Goal: Task Accomplishment & Management: Use online tool/utility

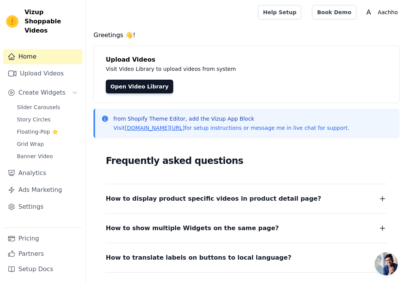
click at [306, 260] on span "Open chat" at bounding box center [386, 263] width 23 height 23
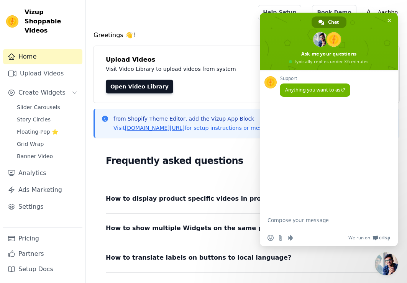
click at [306, 18] on span "Chat" at bounding box center [333, 21] width 11 height 11
click at [306, 20] on span "Chat" at bounding box center [333, 21] width 11 height 11
click at [46, 139] on link "Grid Wrap" at bounding box center [47, 144] width 70 height 11
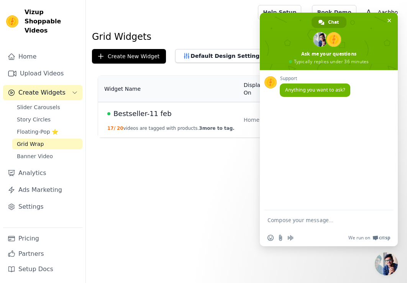
click at [252, 137] on html "Vizup Shoppable Videos Home Upload Videos Create Widgets Slider Carousels Story…" at bounding box center [203, 68] width 407 height 137
click at [306, 19] on span "Close chat" at bounding box center [389, 20] width 4 height 5
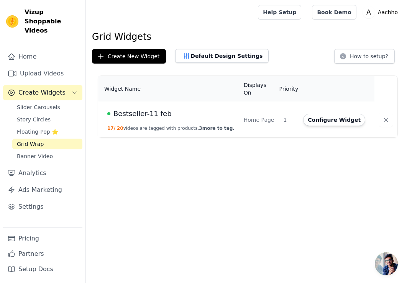
click at [255, 116] on div "Home Page" at bounding box center [259, 120] width 31 height 8
click at [306, 114] on button "Configure Widget" at bounding box center [334, 120] width 62 height 12
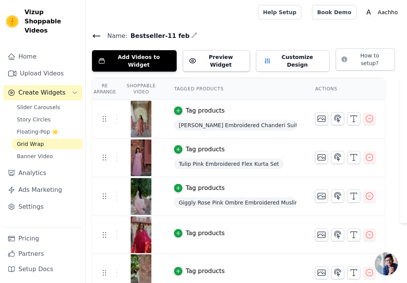
click at [306, 262] on span "Open chat" at bounding box center [386, 263] width 23 height 23
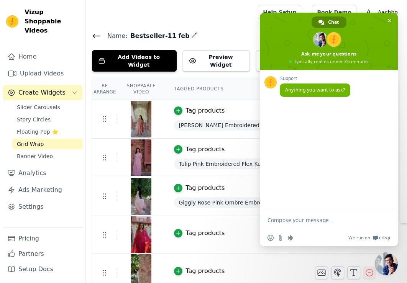
click at [306, 24] on span "Chat" at bounding box center [333, 21] width 11 height 11
type textarea "hey, any update regatding yesterdays glitch?"
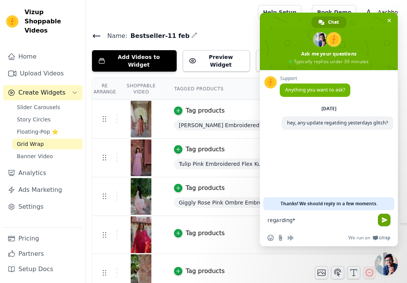
type textarea "regarding*"
click at [306, 221] on span "Send" at bounding box center [384, 220] width 6 height 6
click at [209, 34] on h4 "Name: Bestseller-11 feb" at bounding box center [246, 36] width 309 height 10
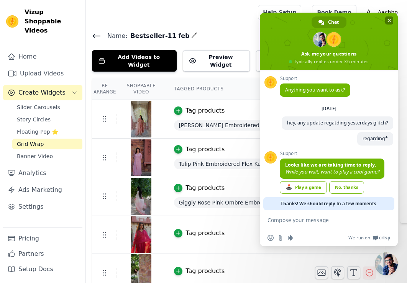
scroll to position [7, 0]
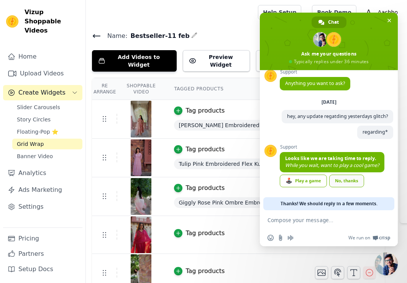
click at [306, 180] on link "No, thanks" at bounding box center [346, 181] width 35 height 13
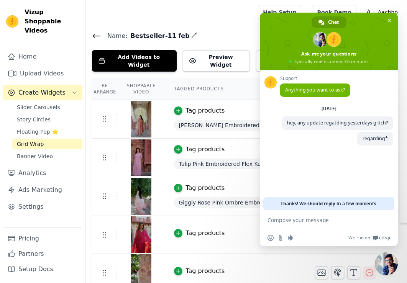
click at [249, 18] on div at bounding box center [170, 12] width 157 height 25
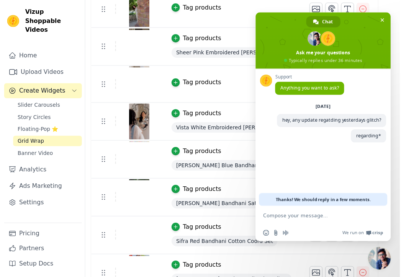
scroll to position [262, 0]
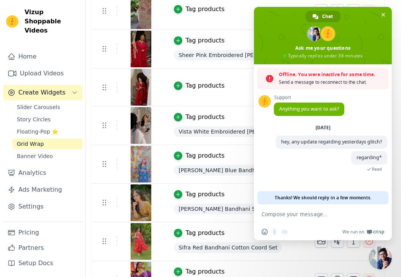
click at [306, 80] on span "Send a message to reconnect to the chat." at bounding box center [332, 83] width 106 height 8
click at [297, 213] on textarea "Compose your message..." at bounding box center [315, 214] width 107 height 19
type textarea "?"
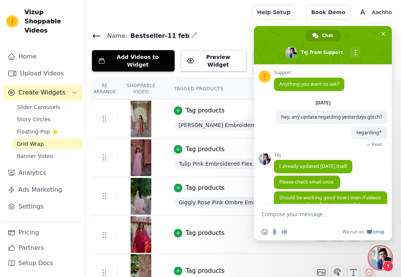
scroll to position [31, 0]
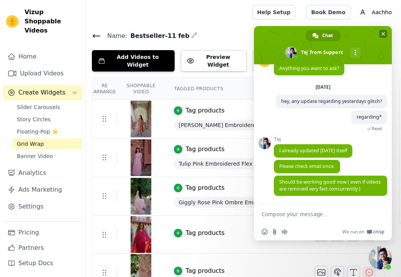
click at [306, 36] on span "Close chat" at bounding box center [383, 33] width 4 height 5
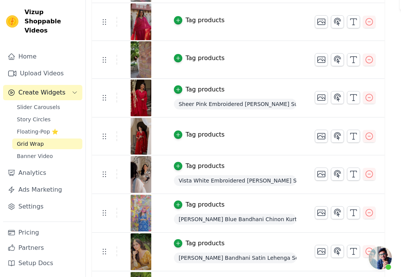
scroll to position [0, 0]
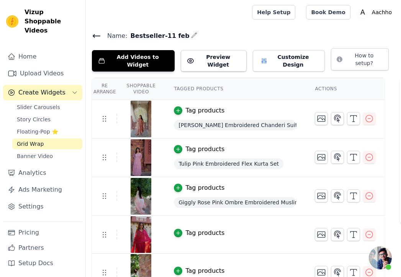
click at [306, 248] on span "Open chat" at bounding box center [380, 258] width 23 height 23
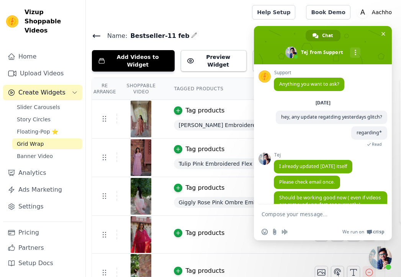
scroll to position [31, 0]
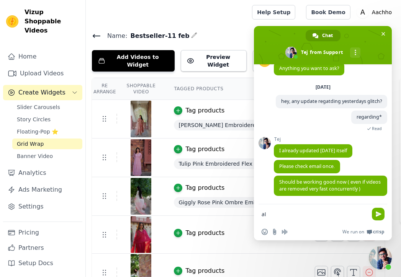
type textarea "a"
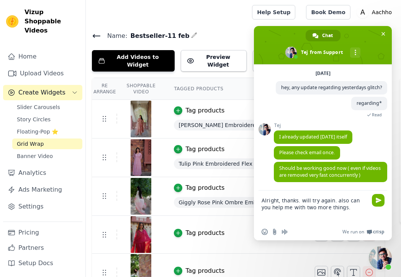
type textarea "Alright, thanks. will try again. also can you help me with two more things."
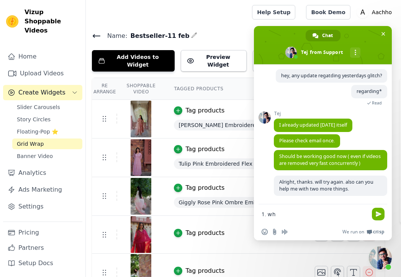
scroll to position [57, 0]
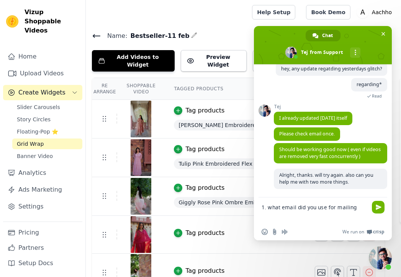
type textarea "1. what email did you use for mailing?"
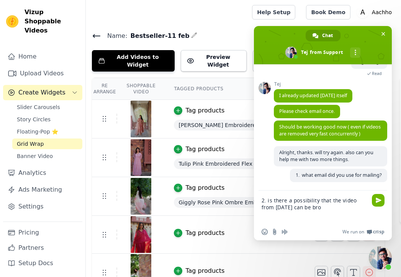
scroll to position [85, 0]
type textarea "2. is there a possibility that the video from [DATE] can be brought back?"
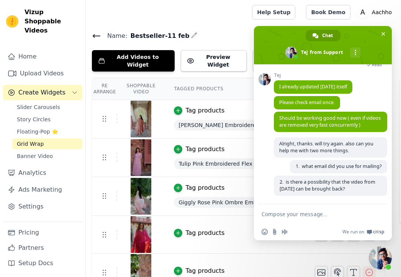
scroll to position [96, 0]
type textarea "videos*"
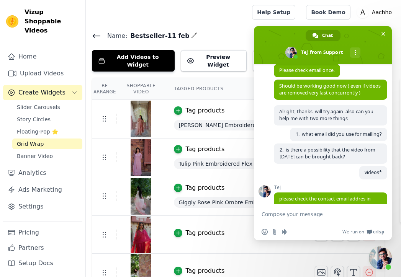
scroll to position [146, 0]
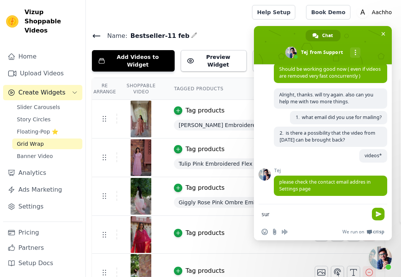
type textarea "sure"
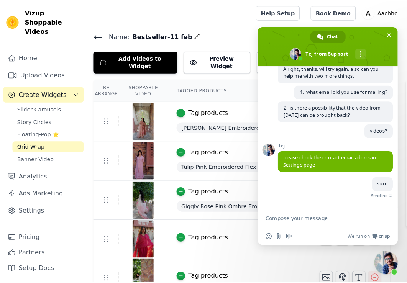
scroll to position [164, 0]
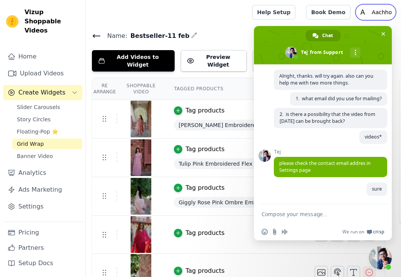
click at [306, 11] on p "Aachho" at bounding box center [382, 12] width 26 height 14
click at [306, 39] on span at bounding box center [323, 45] width 138 height 38
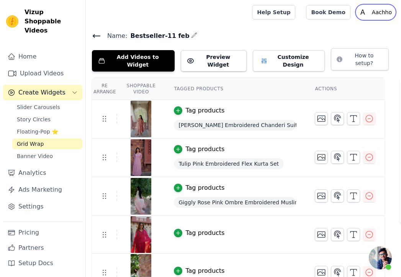
click at [306, 17] on p "Aachho" at bounding box center [382, 12] width 26 height 14
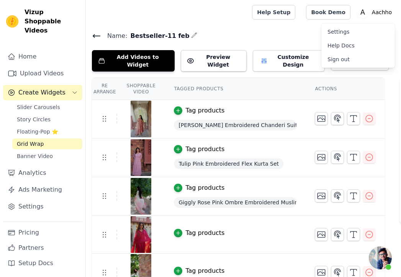
click at [306, 31] on link "Settings" at bounding box center [358, 32] width 74 height 14
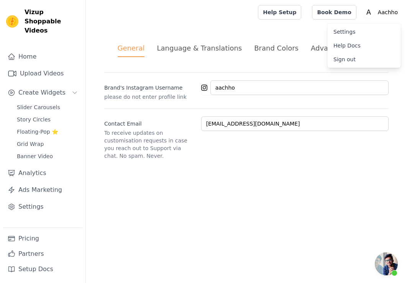
click at [278, 178] on html "Vizup Shoppable Videos Home Upload Videos Create Widgets Slider Carousels Story…" at bounding box center [203, 89] width 407 height 178
click at [64, 139] on link "Grid Wrap" at bounding box center [47, 144] width 70 height 11
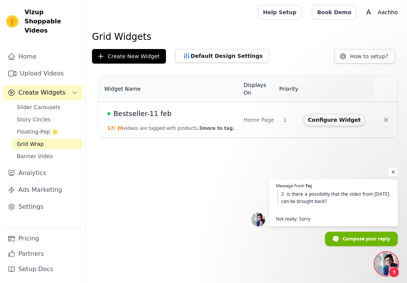
click at [306, 263] on span "Open chat" at bounding box center [386, 263] width 23 height 23
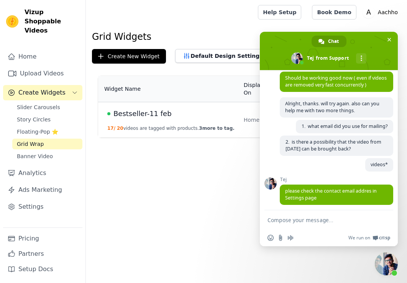
scroll to position [218, 0]
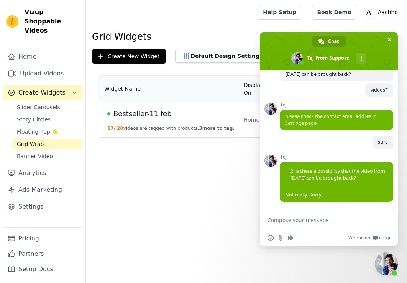
click at [306, 223] on textarea "Compose your message..." at bounding box center [320, 219] width 107 height 19
type textarea "a"
type textarea "okay"
click at [306, 220] on span "Send" at bounding box center [384, 220] width 6 height 6
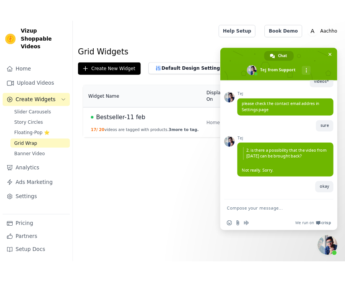
scroll to position [237, 0]
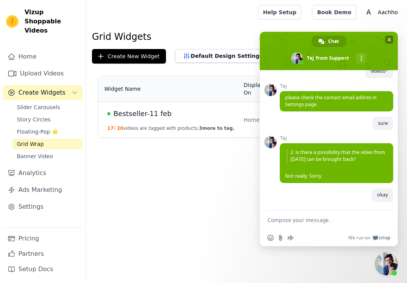
click at [306, 39] on span "Close chat" at bounding box center [389, 39] width 4 height 5
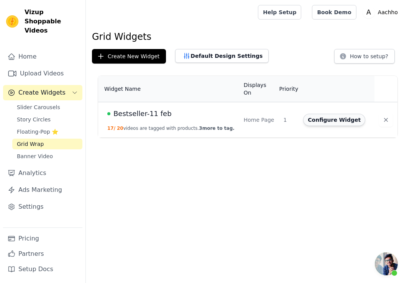
click at [306, 115] on button "Configure Widget" at bounding box center [334, 120] width 62 height 12
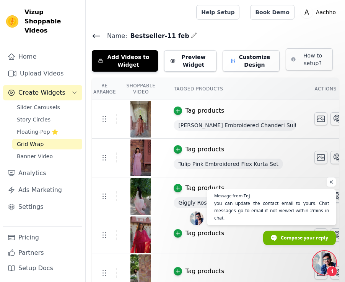
scroll to position [245, 0]
click at [306, 262] on span "Open chat" at bounding box center [324, 262] width 23 height 23
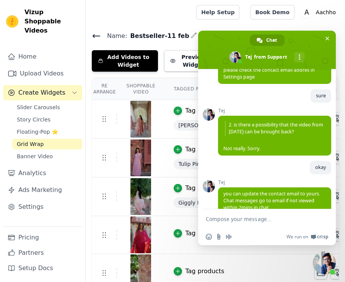
scroll to position [277, 0]
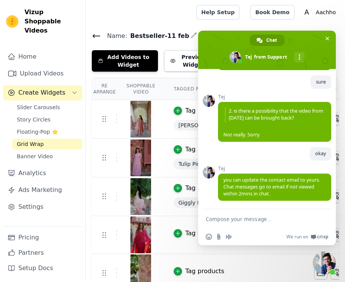
click at [255, 218] on textarea "Compose your message..." at bounding box center [259, 218] width 107 height 19
type textarea "understood"
click at [306, 222] on span "Send" at bounding box center [322, 219] width 13 height 13
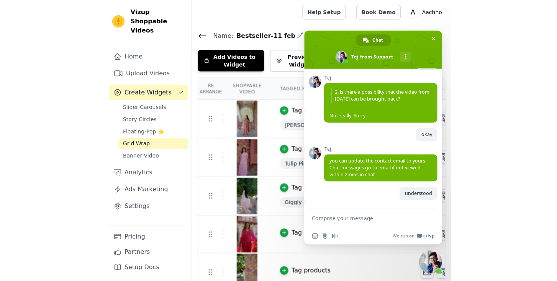
scroll to position [296, 0]
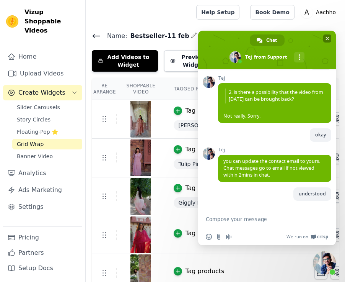
click at [306, 39] on span "Close chat" at bounding box center [328, 38] width 8 height 8
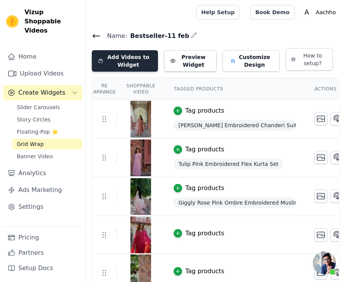
click at [137, 61] on button "Add Videos to Widget" at bounding box center [125, 60] width 66 height 21
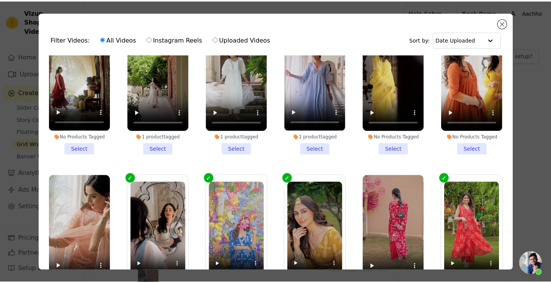
scroll to position [963, 0]
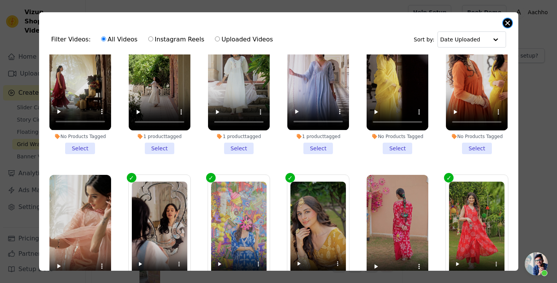
click at [306, 23] on button "Close modal" at bounding box center [507, 22] width 9 height 9
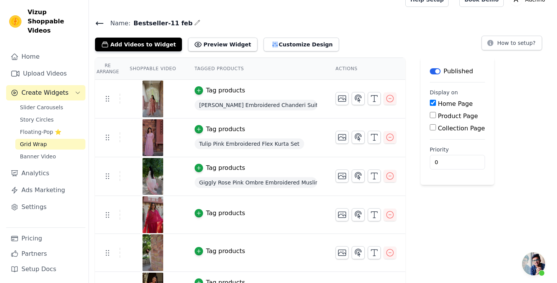
scroll to position [0, 0]
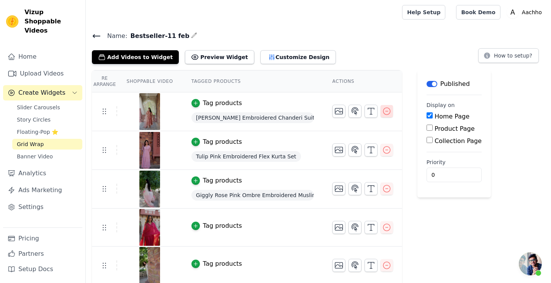
click at [306, 112] on icon "button" at bounding box center [386, 110] width 9 height 9
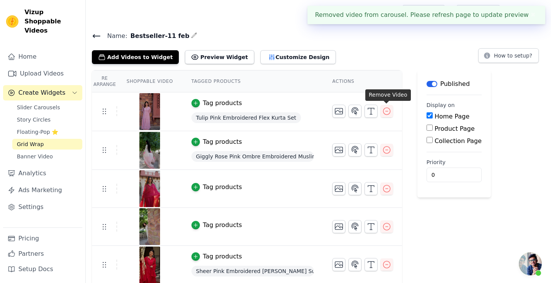
click at [306, 112] on icon "button" at bounding box center [386, 110] width 9 height 9
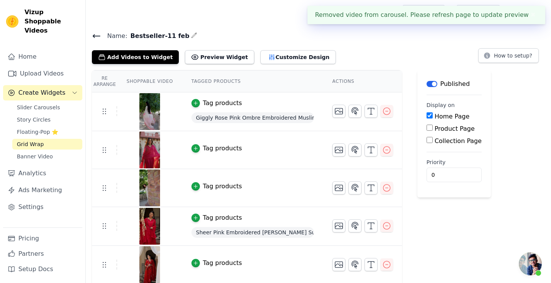
click at [306, 112] on icon "button" at bounding box center [386, 110] width 9 height 9
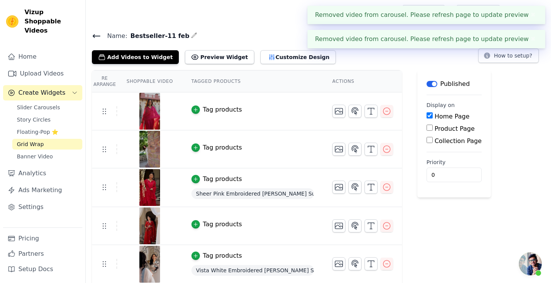
click at [306, 112] on button "button" at bounding box center [387, 111] width 12 height 12
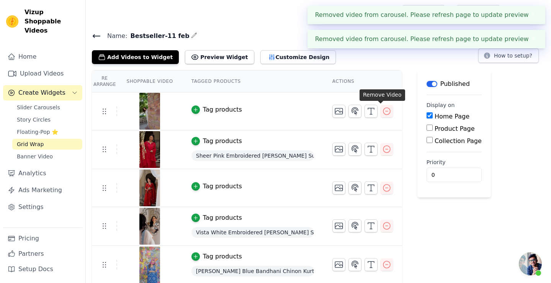
click at [306, 112] on button "button" at bounding box center [387, 111] width 12 height 12
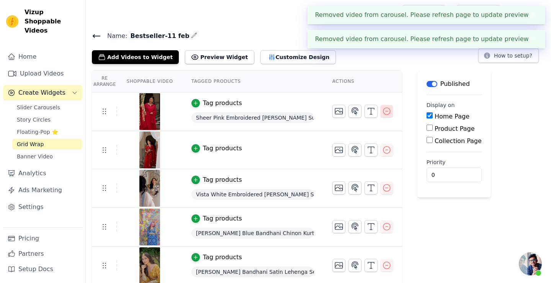
click at [306, 112] on icon "button" at bounding box center [386, 110] width 9 height 9
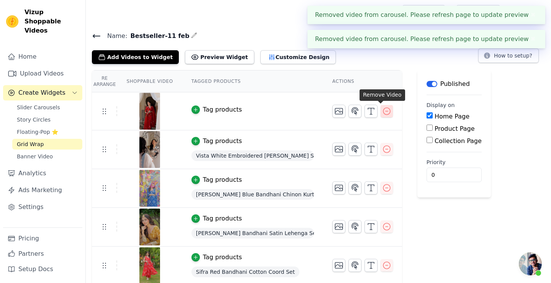
click at [306, 112] on icon "button" at bounding box center [386, 110] width 9 height 9
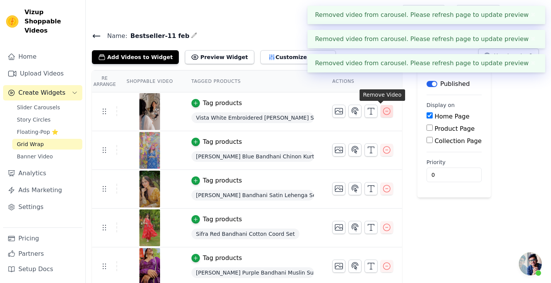
click at [306, 113] on icon "button" at bounding box center [386, 111] width 7 height 7
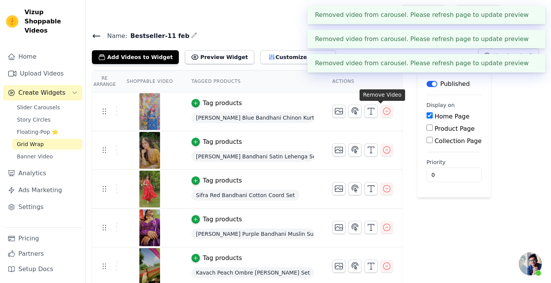
click at [306, 113] on icon "button" at bounding box center [386, 111] width 7 height 7
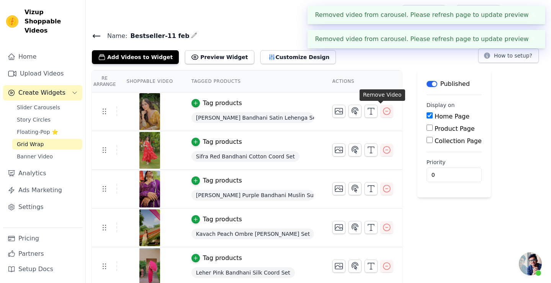
click at [306, 113] on icon "button" at bounding box center [386, 111] width 7 height 7
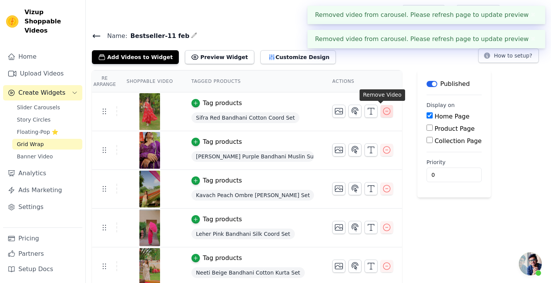
click at [306, 113] on icon "button" at bounding box center [386, 111] width 7 height 7
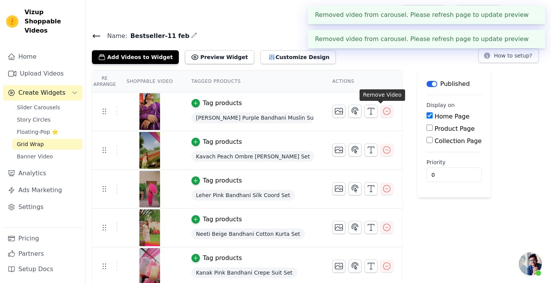
click at [306, 113] on icon "button" at bounding box center [386, 111] width 7 height 7
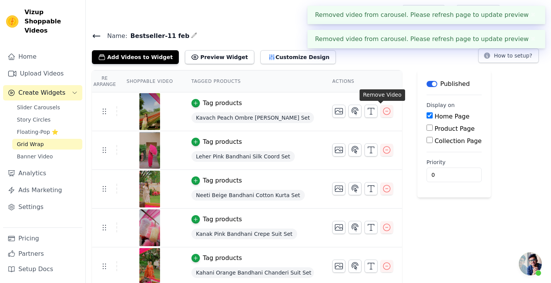
click at [306, 113] on icon "button" at bounding box center [386, 111] width 7 height 7
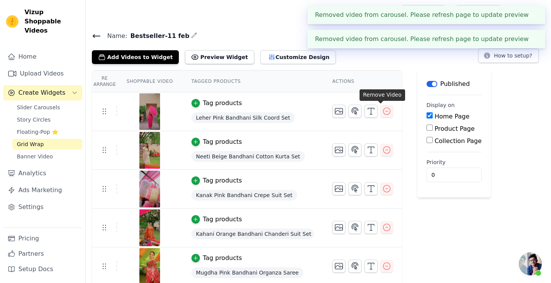
click at [306, 113] on icon "button" at bounding box center [386, 111] width 7 height 7
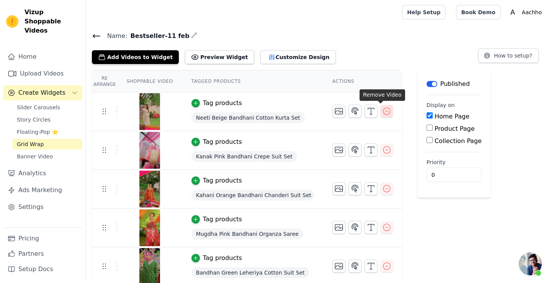
click at [306, 112] on icon "button" at bounding box center [386, 111] width 7 height 7
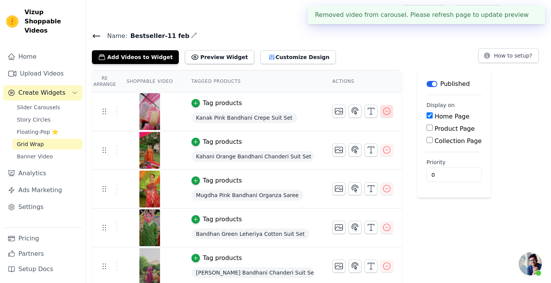
click at [306, 113] on icon "button" at bounding box center [386, 110] width 9 height 9
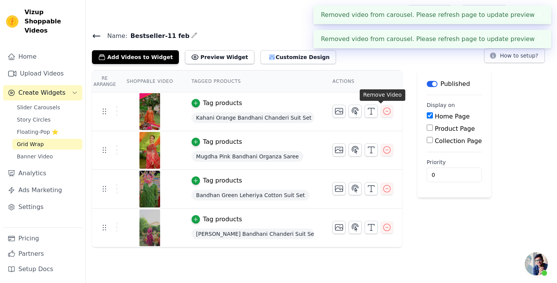
click at [306, 113] on icon "button" at bounding box center [386, 110] width 9 height 9
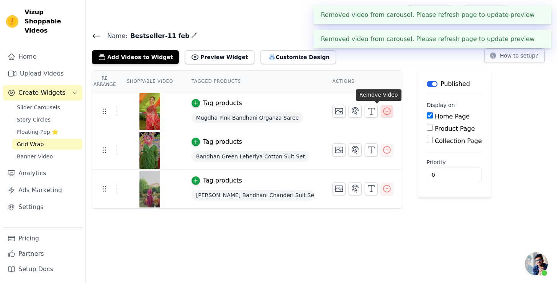
click at [306, 113] on button "button" at bounding box center [387, 111] width 12 height 12
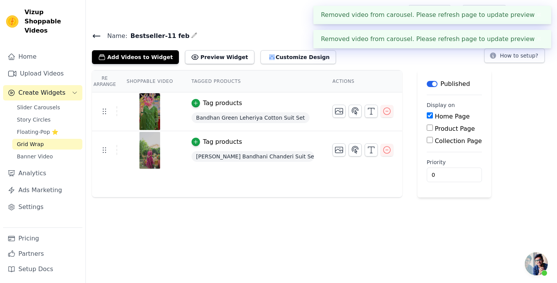
click at [306, 113] on button "button" at bounding box center [387, 111] width 12 height 12
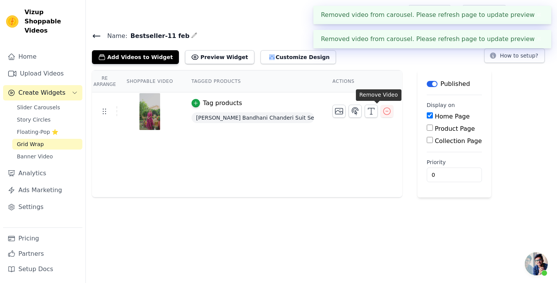
click at [306, 113] on button "button" at bounding box center [387, 111] width 12 height 12
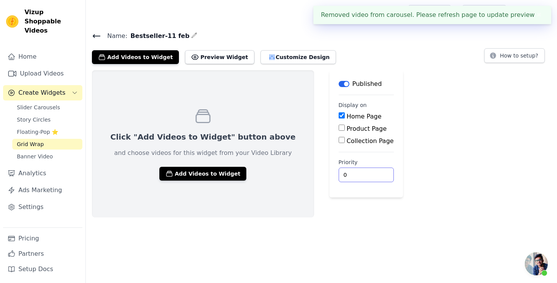
click at [306, 165] on div "Click "Add Videos to Widget" button above and choose videos for this widget fro…" at bounding box center [321, 143] width 471 height 147
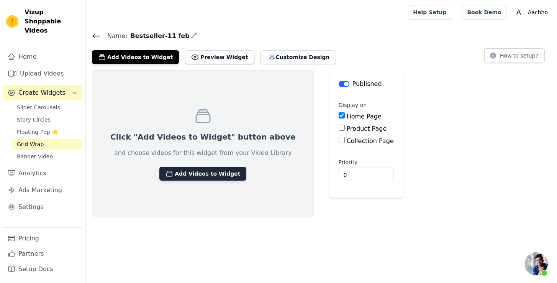
click at [204, 174] on button "Add Videos to Widget" at bounding box center [202, 174] width 87 height 14
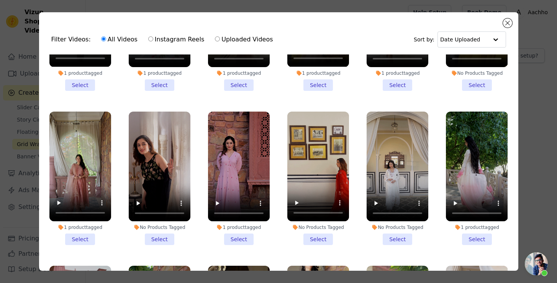
scroll to position [407, 0]
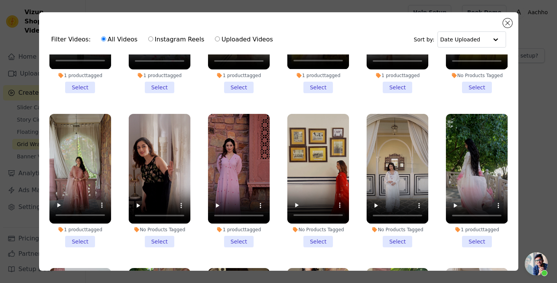
click at [82, 227] on li "1 product tagged Select" at bounding box center [80, 180] width 62 height 133
click at [0, 0] on input "1 product tagged Select" at bounding box center [0, 0] width 0 height 0
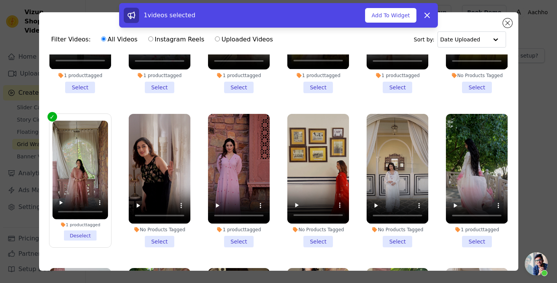
click at [232, 227] on li "1 product tagged Select" at bounding box center [239, 181] width 62 height 134
click at [0, 0] on input "1 product tagged Select" at bounding box center [0, 0] width 0 height 0
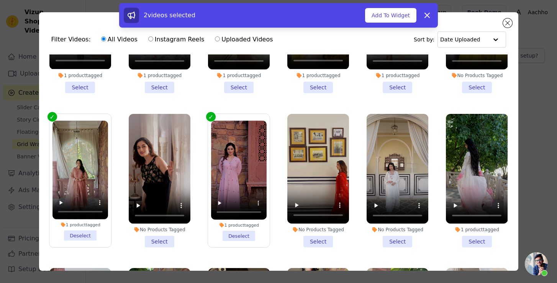
click at [306, 228] on li "No Products Tagged Select" at bounding box center [318, 180] width 62 height 133
click at [0, 0] on input "No Products Tagged Select" at bounding box center [0, 0] width 0 height 0
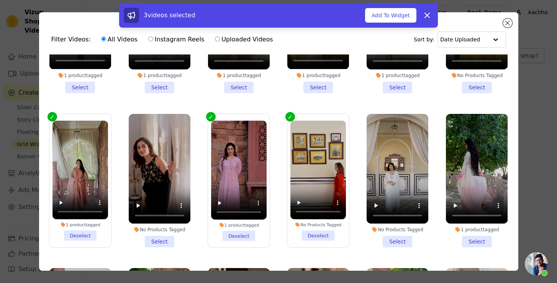
scroll to position [406, 0]
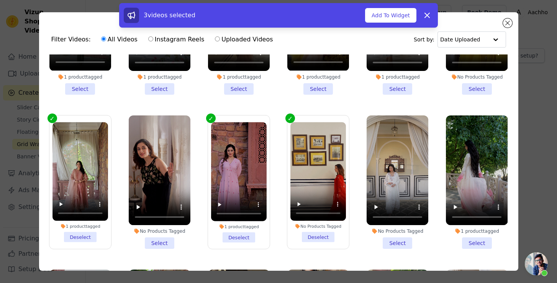
click at [306, 222] on li "No Products Tagged Deselect" at bounding box center [318, 182] width 56 height 120
click at [0, 0] on input "No Products Tagged Deselect" at bounding box center [0, 0] width 0 height 0
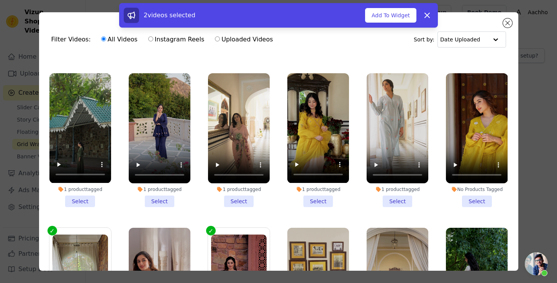
scroll to position [288, 0]
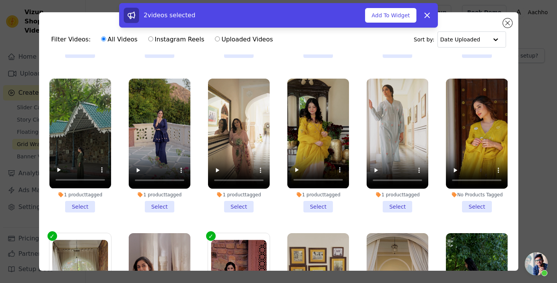
click at [306, 198] on li "No Products Tagged Select" at bounding box center [477, 146] width 62 height 134
click at [0, 0] on input "No Products Tagged Select" at bounding box center [0, 0] width 0 height 0
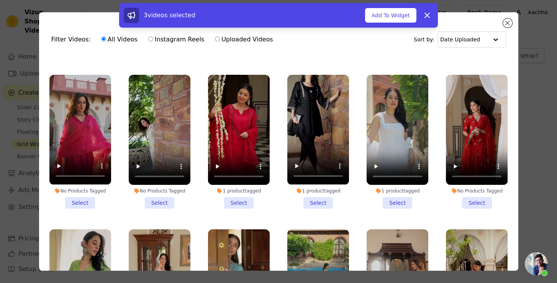
scroll to position [643, 0]
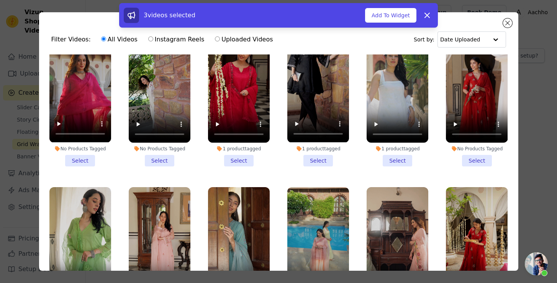
click at [84, 146] on li "No Products Tagged Select" at bounding box center [80, 99] width 62 height 133
click at [0, 0] on input "No Products Tagged Select" at bounding box center [0, 0] width 0 height 0
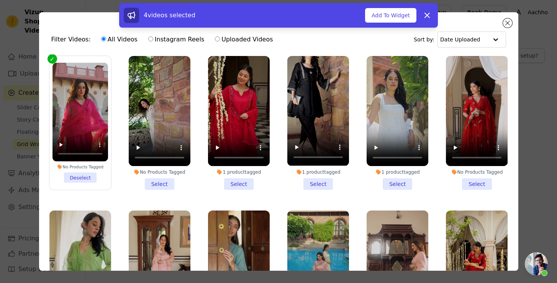
scroll to position [576, 0]
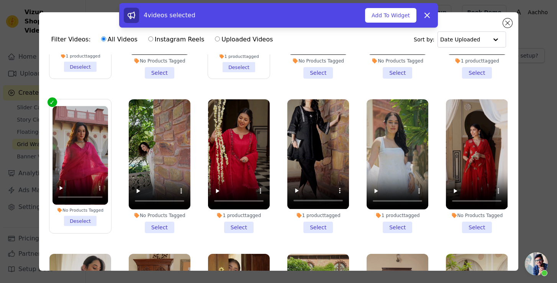
click at [152, 211] on li "No Products Tagged Select" at bounding box center [160, 166] width 62 height 134
click at [0, 0] on input "No Products Tagged Select" at bounding box center [0, 0] width 0 height 0
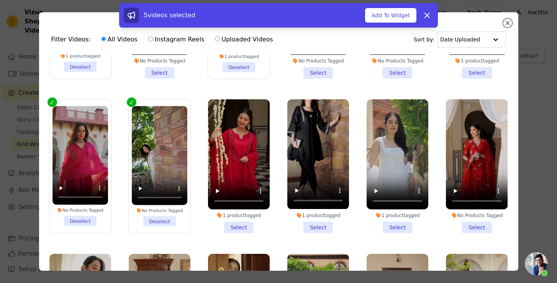
click at [238, 212] on li "1 product tagged Select" at bounding box center [239, 166] width 62 height 134
click at [0, 0] on input "1 product tagged Select" at bounding box center [0, 0] width 0 height 0
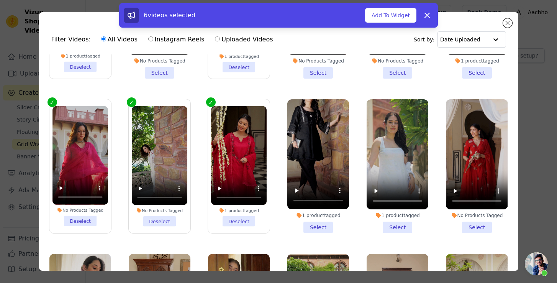
click at [306, 211] on li "No Products Tagged Select" at bounding box center [477, 166] width 62 height 134
click at [0, 0] on input "No Products Tagged Select" at bounding box center [0, 0] width 0 height 0
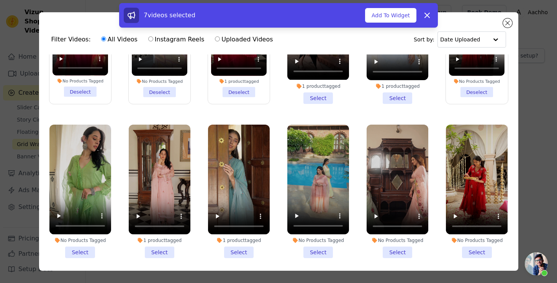
scroll to position [714, 0]
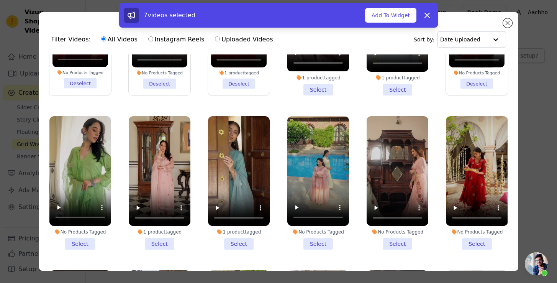
click at [81, 224] on li "No Products Tagged Select" at bounding box center [80, 182] width 62 height 133
click at [0, 0] on input "No Products Tagged Select" at bounding box center [0, 0] width 0 height 0
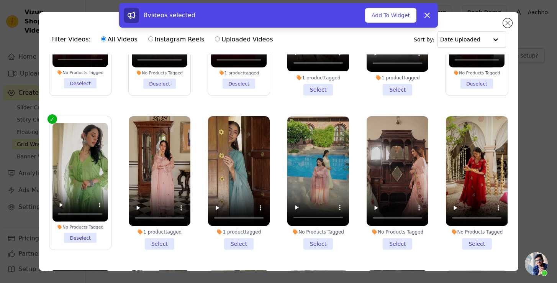
click at [158, 228] on li "1 product tagged Select" at bounding box center [160, 183] width 62 height 134
click at [0, 0] on input "1 product tagged Select" at bounding box center [0, 0] width 0 height 0
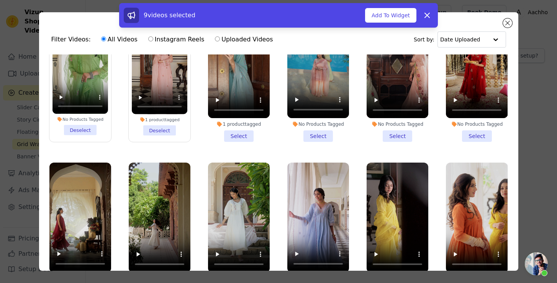
scroll to position [859, 0]
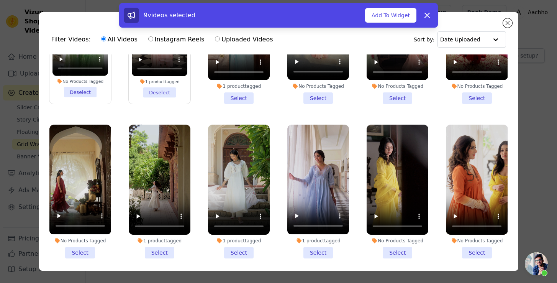
click at [306, 230] on li "No Products Tagged Select" at bounding box center [398, 191] width 62 height 134
click at [0, 0] on input "No Products Tagged Select" at bounding box center [0, 0] width 0 height 0
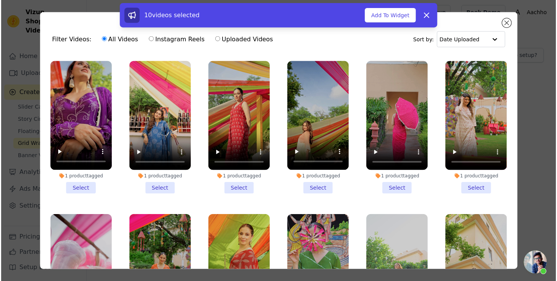
scroll to position [1365, 0]
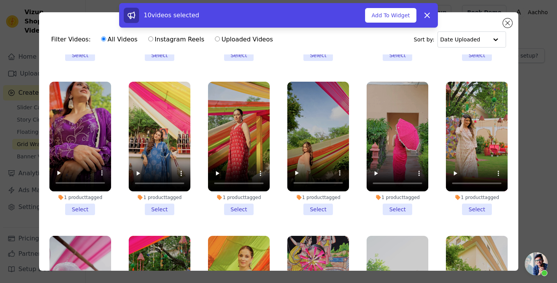
click at [160, 181] on li "1 product tagged Select" at bounding box center [160, 149] width 62 height 134
click at [0, 0] on input "1 product tagged Select" at bounding box center [0, 0] width 0 height 0
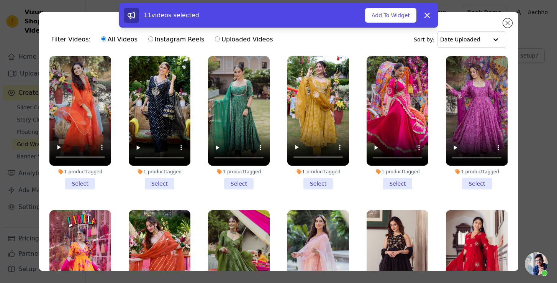
scroll to position [2645, 0]
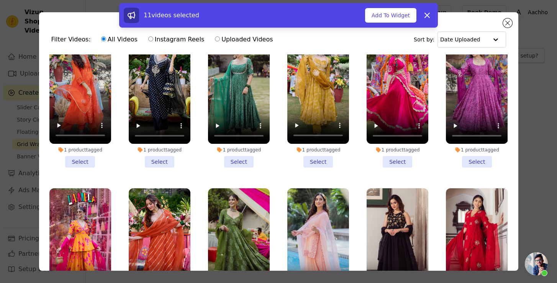
click at [162, 259] on li "1 product tagged Select" at bounding box center [160, 255] width 62 height 134
click at [0, 0] on input "1 product tagged Select" at bounding box center [0, 0] width 0 height 0
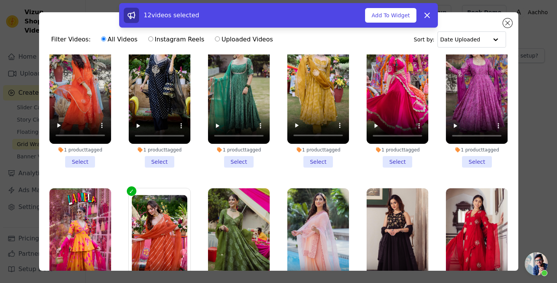
click at [80, 260] on li "1 product tagged Select" at bounding box center [80, 254] width 62 height 133
click at [0, 0] on input "1 product tagged Select" at bounding box center [0, 0] width 0 height 0
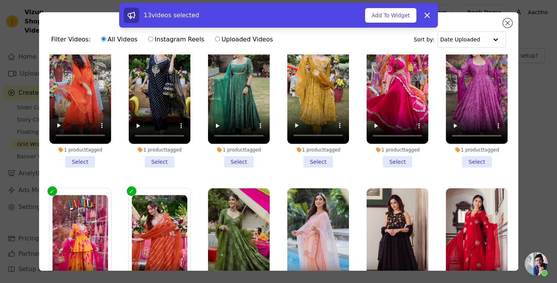
click at [239, 261] on li "1 product tagged Select" at bounding box center [239, 255] width 62 height 134
click at [0, 0] on input "1 product tagged Select" at bounding box center [0, 0] width 0 height 0
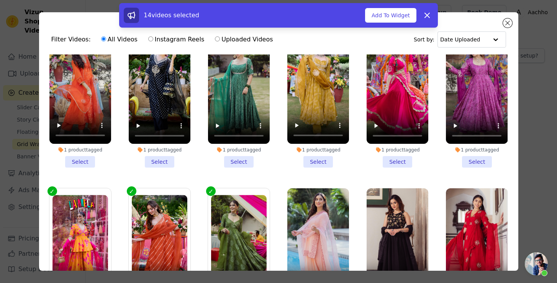
click at [306, 258] on li "1 product tagged Select" at bounding box center [318, 254] width 62 height 133
click at [0, 0] on input "1 product tagged Select" at bounding box center [0, 0] width 0 height 0
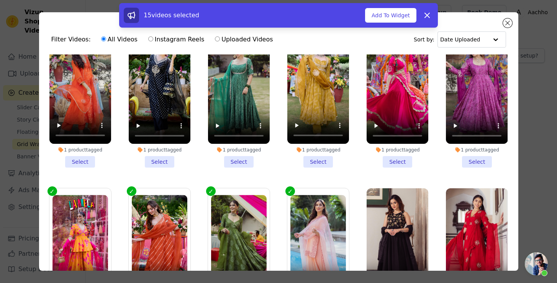
click at [306, 258] on li "1 product tagged Select" at bounding box center [477, 255] width 62 height 134
click at [0, 0] on input "1 product tagged Select" at bounding box center [0, 0] width 0 height 0
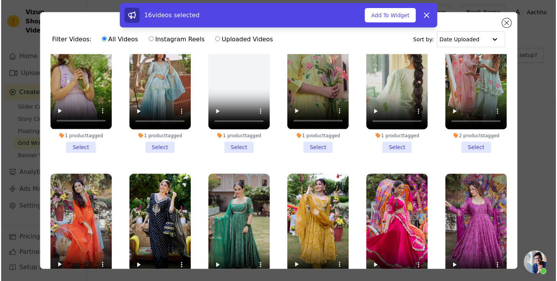
scroll to position [2505, 0]
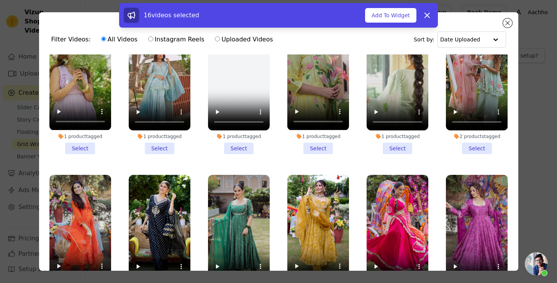
click at [232, 249] on li "1 product tagged Select" at bounding box center [239, 242] width 62 height 134
click at [0, 0] on input "1 product tagged Select" at bounding box center [0, 0] width 0 height 0
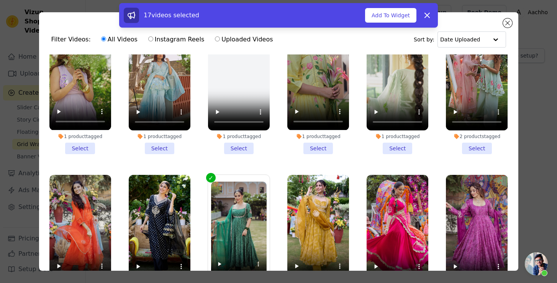
click at [75, 250] on li "1 product tagged Select" at bounding box center [80, 241] width 62 height 133
click at [0, 0] on input "1 product tagged Select" at bounding box center [0, 0] width 0 height 0
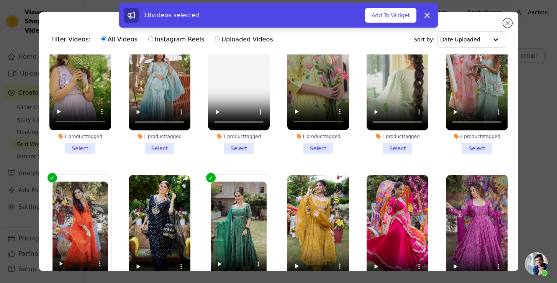
click at [152, 250] on li "1 product tagged Select" at bounding box center [160, 242] width 62 height 134
click at [0, 0] on input "1 product tagged Select" at bounding box center [0, 0] width 0 height 0
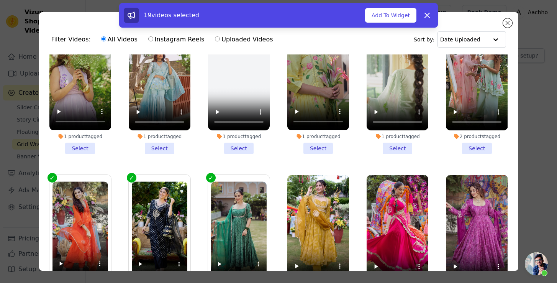
click at [306, 250] on li "1 product tagged Select" at bounding box center [318, 241] width 62 height 133
click at [0, 0] on input "1 product tagged Select" at bounding box center [0, 0] width 0 height 0
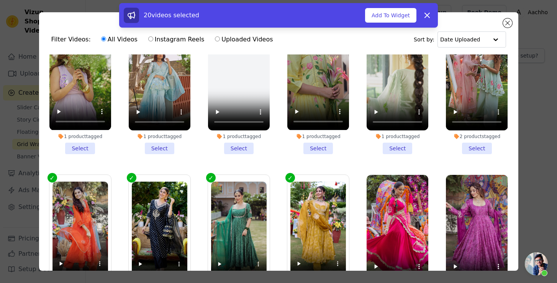
click at [306, 249] on li "1 product tagged Select" at bounding box center [398, 242] width 62 height 134
click at [0, 0] on input "1 product tagged Select" at bounding box center [0, 0] width 0 height 0
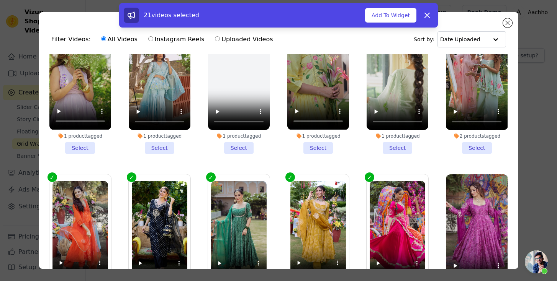
click at [306, 247] on li "1 product tagged Select" at bounding box center [477, 242] width 62 height 134
click at [0, 0] on input "1 product tagged Select" at bounding box center [0, 0] width 0 height 0
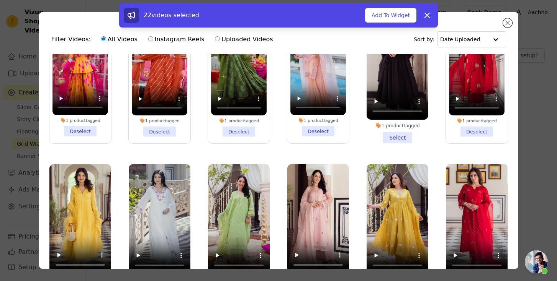
scroll to position [2825, 0]
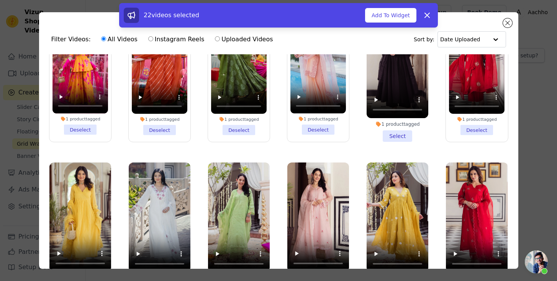
click at [76, 230] on li "1 product tagged Select" at bounding box center [80, 229] width 62 height 133
click at [0, 0] on input "1 product tagged Select" at bounding box center [0, 0] width 0 height 0
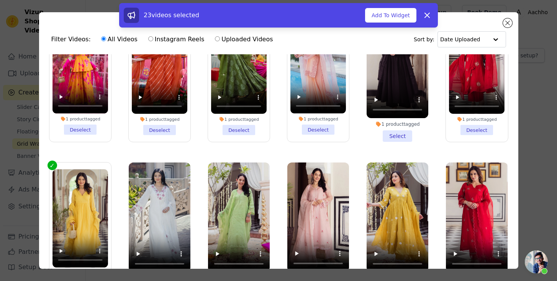
click at [235, 231] on li "1 product tagged Select" at bounding box center [239, 230] width 62 height 134
click at [0, 0] on input "1 product tagged Select" at bounding box center [0, 0] width 0 height 0
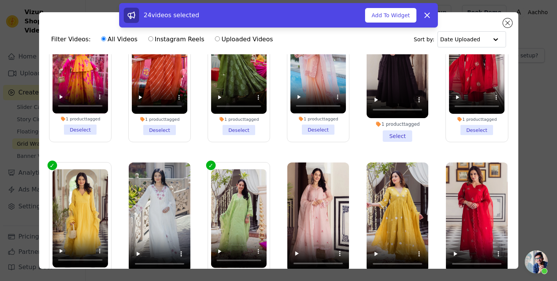
click at [306, 232] on li "1 product tagged Select" at bounding box center [318, 229] width 62 height 133
click at [0, 0] on input "1 product tagged Select" at bounding box center [0, 0] width 0 height 0
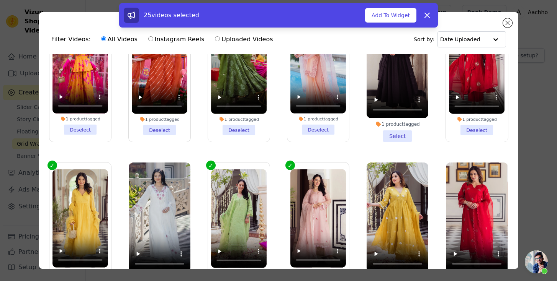
click at [306, 237] on li "1 product tagged Select" at bounding box center [398, 230] width 62 height 134
click at [0, 0] on input "1 product tagged Select" at bounding box center [0, 0] width 0 height 0
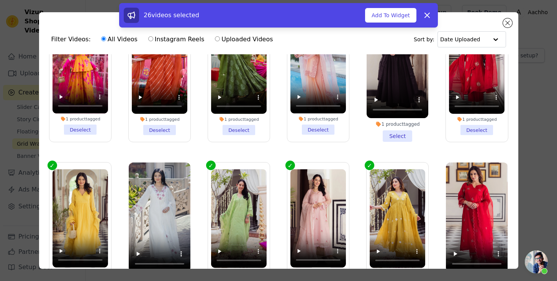
click at [306, 234] on li "1 product tagged Select" at bounding box center [477, 230] width 62 height 134
click at [0, 0] on input "1 product tagged Select" at bounding box center [0, 0] width 0 height 0
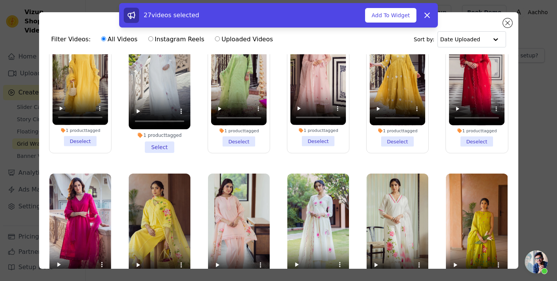
scroll to position [2969, 0]
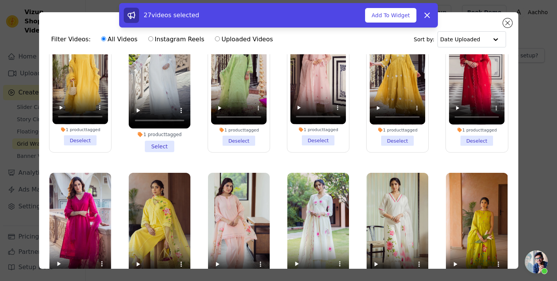
click at [77, 241] on li "1 product tagged Select" at bounding box center [80, 239] width 62 height 133
click at [0, 0] on input "1 product tagged Select" at bounding box center [0, 0] width 0 height 0
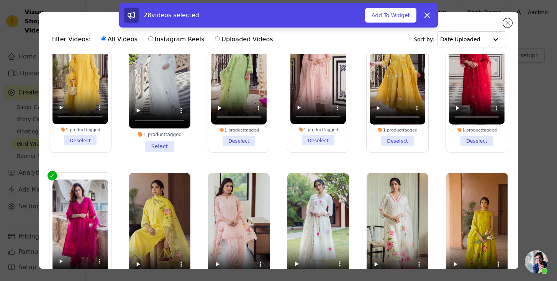
click at [155, 240] on li "1 product tagged Select" at bounding box center [160, 240] width 62 height 134
click at [0, 0] on input "1 product tagged Select" at bounding box center [0, 0] width 0 height 0
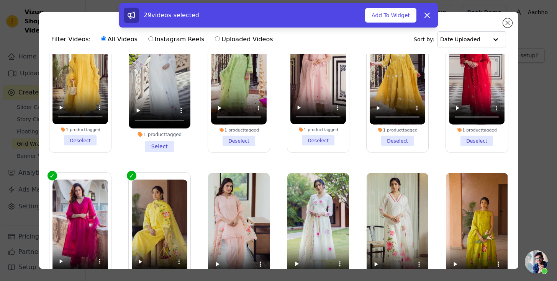
click at [306, 239] on li "1 product tagged Select" at bounding box center [477, 240] width 62 height 134
click at [0, 0] on input "1 product tagged Select" at bounding box center [0, 0] width 0 height 0
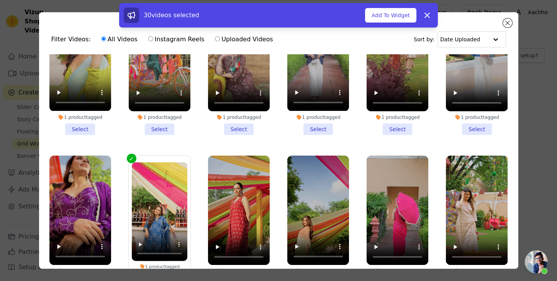
scroll to position [1303, 0]
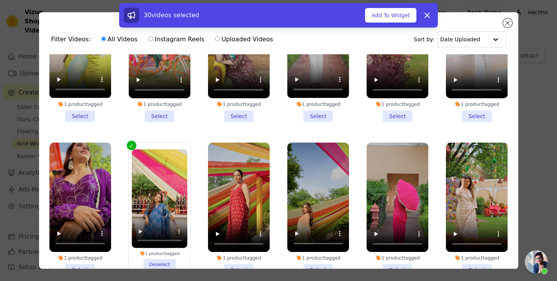
click at [164, 238] on li "1 product tagged Deselect" at bounding box center [160, 209] width 56 height 120
click at [0, 0] on input "1 product tagged Deselect" at bounding box center [0, 0] width 0 height 0
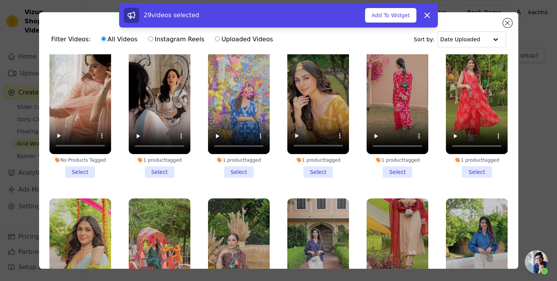
scroll to position [1087, 0]
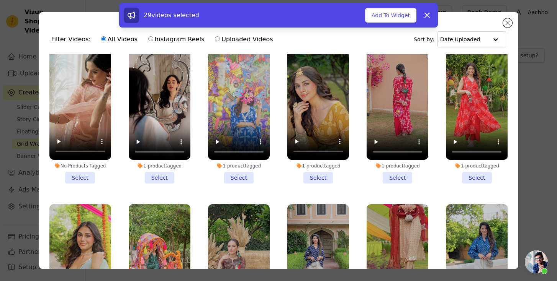
click at [236, 156] on li "1 product tagged Select" at bounding box center [239, 118] width 62 height 134
click at [0, 0] on input "1 product tagged Select" at bounding box center [0, 0] width 0 height 0
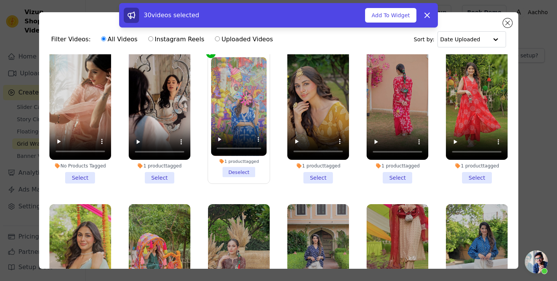
click at [227, 149] on li "1 product tagged Deselect" at bounding box center [239, 117] width 56 height 120
click at [0, 0] on input "1 product tagged Deselect" at bounding box center [0, 0] width 0 height 0
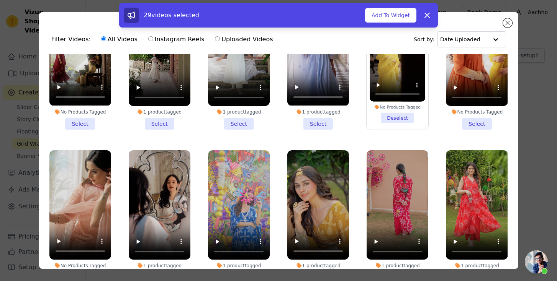
scroll to position [933, 0]
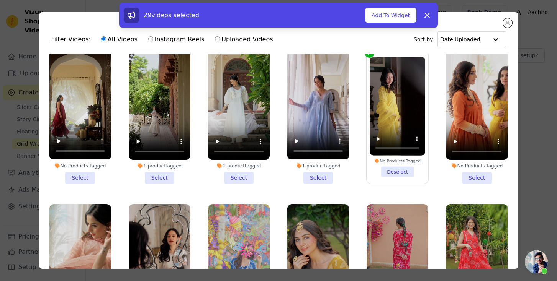
click at [306, 151] on li "No Products Tagged Deselect" at bounding box center [398, 117] width 56 height 120
click at [0, 0] on input "No Products Tagged Deselect" at bounding box center [0, 0] width 0 height 0
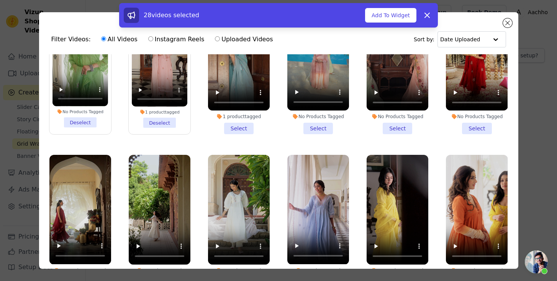
scroll to position [826, 0]
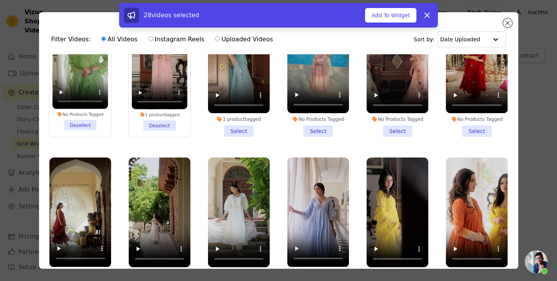
click at [161, 108] on li "1 product tagged Deselect" at bounding box center [160, 70] width 56 height 120
click at [0, 0] on input "1 product tagged Deselect" at bounding box center [0, 0] width 0 height 0
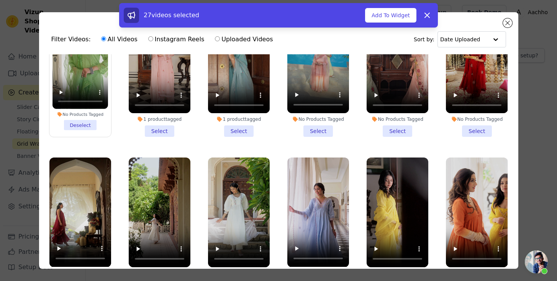
click at [87, 109] on li "No Products Tagged Deselect" at bounding box center [80, 70] width 56 height 120
click at [0, 0] on input "No Products Tagged Deselect" at bounding box center [0, 0] width 0 height 0
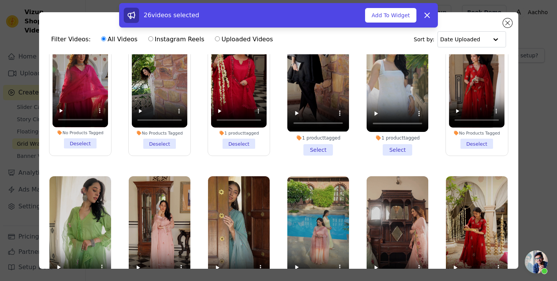
scroll to position [628, 0]
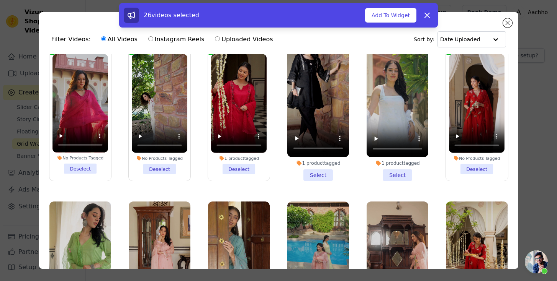
click at [231, 155] on li "1 product tagged Deselect" at bounding box center [239, 114] width 56 height 120
click at [0, 0] on input "1 product tagged Deselect" at bounding box center [0, 0] width 0 height 0
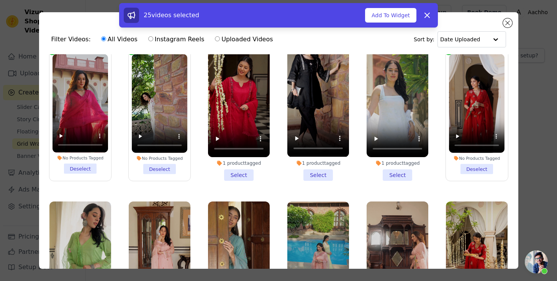
click at [232, 161] on li "1 product tagged Select" at bounding box center [239, 114] width 62 height 134
click at [0, 0] on input "1 product tagged Select" at bounding box center [0, 0] width 0 height 0
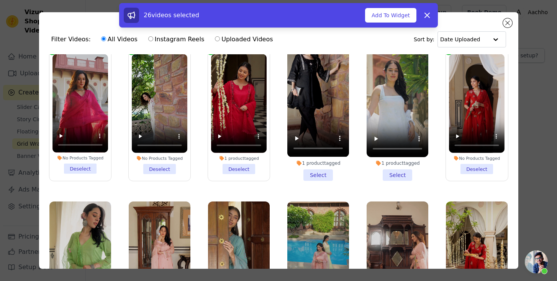
click at [82, 155] on li "No Products Tagged Deselect" at bounding box center [80, 114] width 56 height 120
click at [0, 0] on input "No Products Tagged Deselect" at bounding box center [0, 0] width 0 height 0
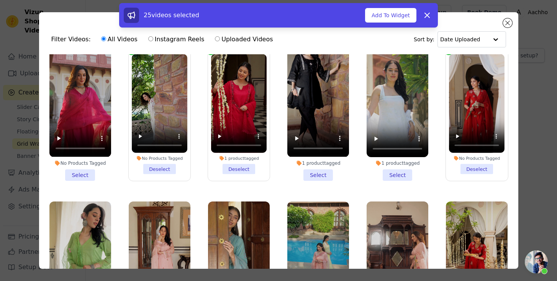
click at [306, 155] on li "No Products Tagged Deselect" at bounding box center [477, 114] width 56 height 120
click at [0, 0] on input "No Products Tagged Deselect" at bounding box center [0, 0] width 0 height 0
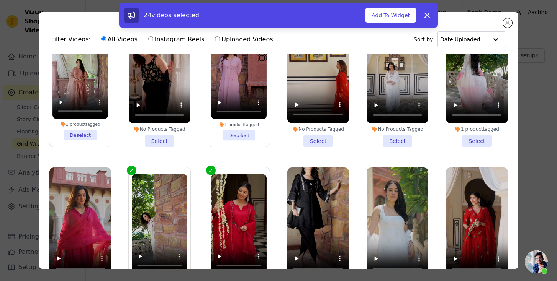
scroll to position [406, 0]
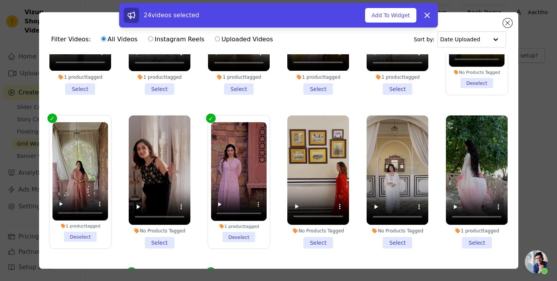
click at [236, 227] on li "1 product tagged Deselect" at bounding box center [239, 182] width 56 height 120
click at [0, 0] on input "1 product tagged Deselect" at bounding box center [0, 0] width 0 height 0
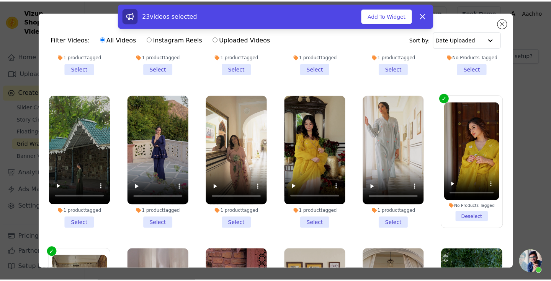
scroll to position [144, 0]
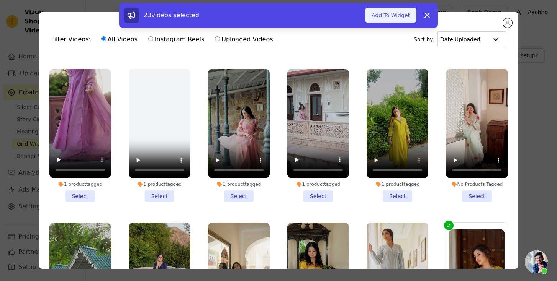
drag, startPoint x: 392, startPoint y: 14, endPoint x: 389, endPoint y: 18, distance: 5.2
click at [306, 15] on button "Add To Widget" at bounding box center [390, 15] width 51 height 15
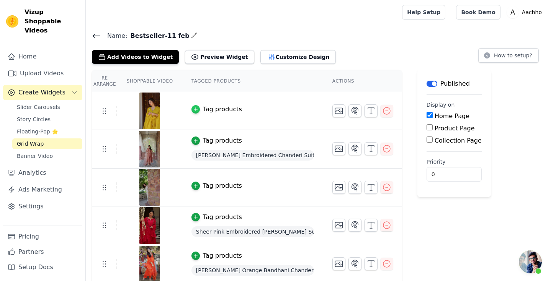
click at [195, 110] on icon "button" at bounding box center [195, 109] width 5 height 5
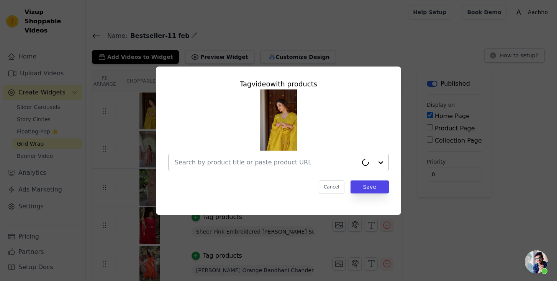
click at [288, 165] on input "text" at bounding box center [266, 162] width 183 height 9
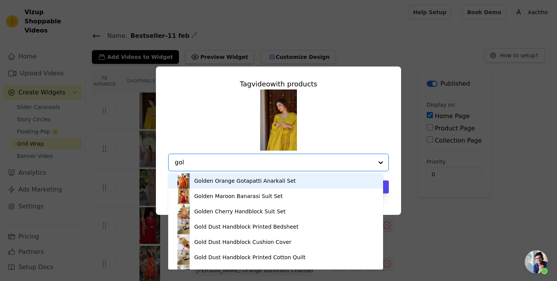
type input "gol"
click at [306, 217] on div "Tag video with products Golden Orange Gotapatti Anarkali Set Golden Maroon Bana…" at bounding box center [278, 140] width 532 height 173
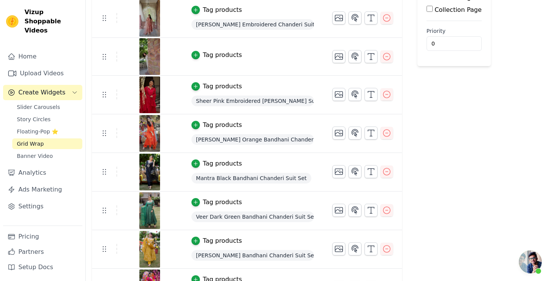
scroll to position [0, 0]
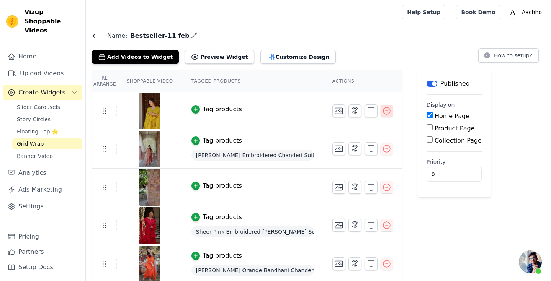
click at [306, 110] on icon "button" at bounding box center [386, 110] width 9 height 9
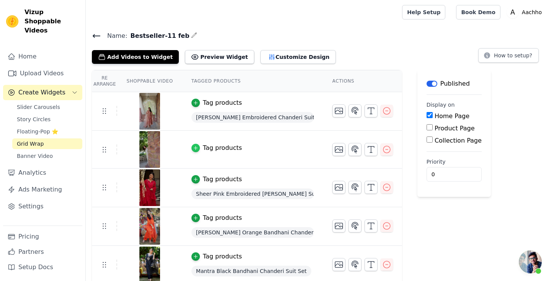
click at [199, 149] on div "button" at bounding box center [195, 148] width 8 height 8
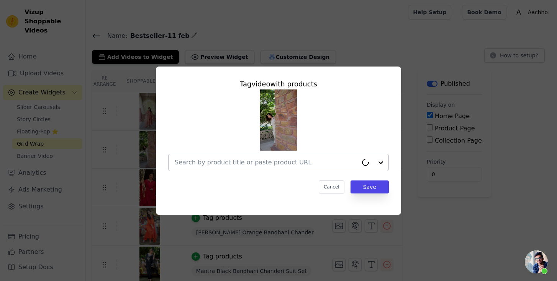
click at [261, 165] on input "text" at bounding box center [266, 162] width 183 height 9
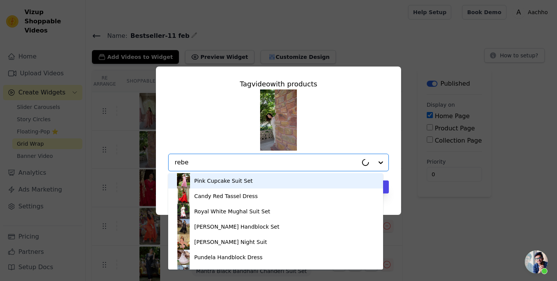
type input "rebel"
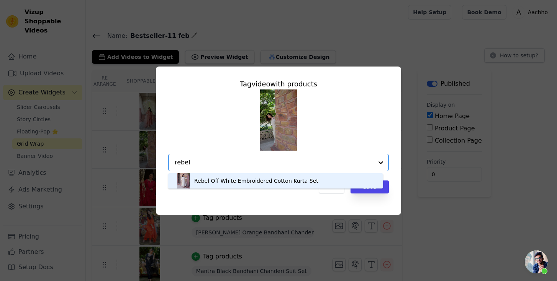
click at [257, 181] on div "Rebel Off White Embroidered Cotton Kurta Set" at bounding box center [256, 181] width 124 height 8
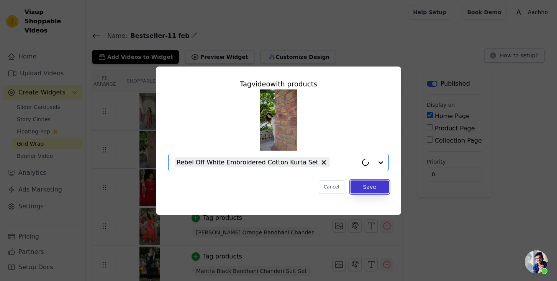
click at [306, 190] on button "Save" at bounding box center [369, 187] width 38 height 13
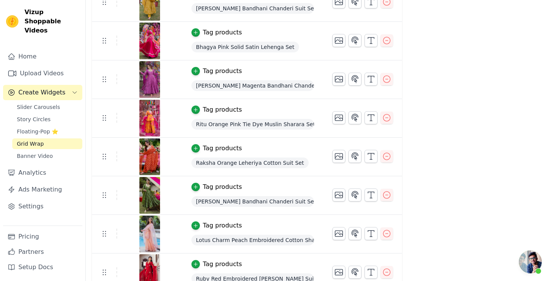
scroll to position [446, 0]
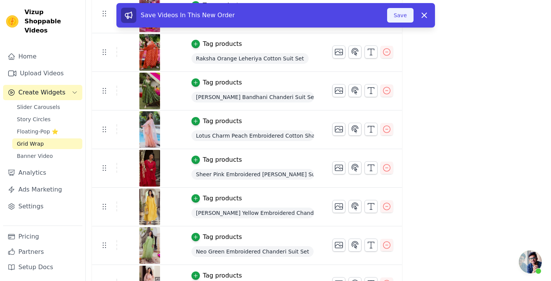
click at [306, 16] on button "Save" at bounding box center [400, 15] width 26 height 15
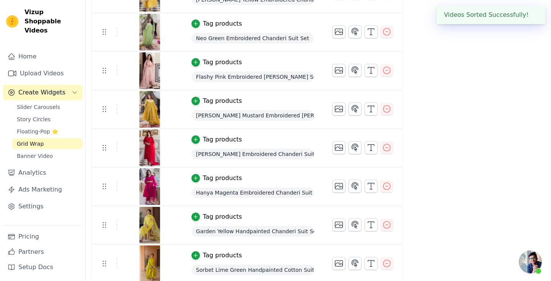
scroll to position [661, 0]
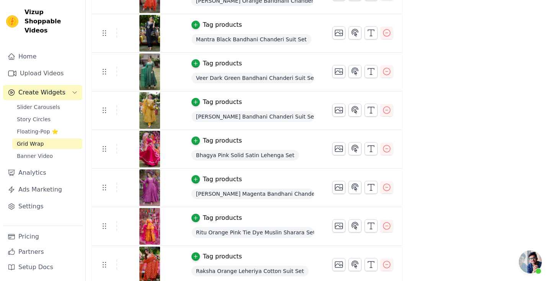
scroll to position [263, 0]
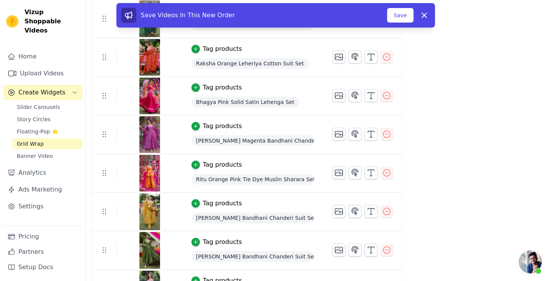
click at [124, 93] on div at bounding box center [150, 96] width 64 height 37
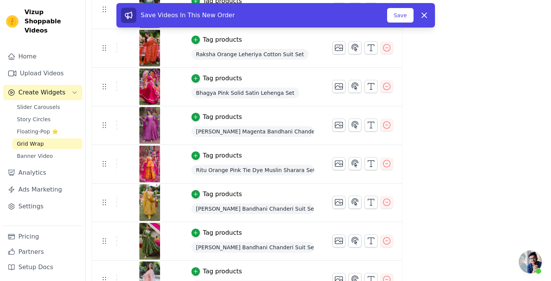
drag, startPoint x: 103, startPoint y: 236, endPoint x: 150, endPoint y: 44, distance: 197.2
click at [150, 44] on tbody "Tag products Mary Mauve Embroidered Chanderi Suit Set Tag products Rebel Off Wh…" at bounding box center [247, 222] width 310 height 851
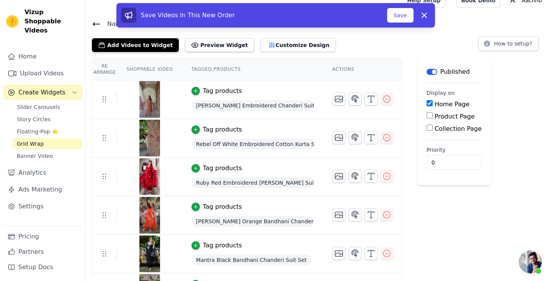
scroll to position [0, 0]
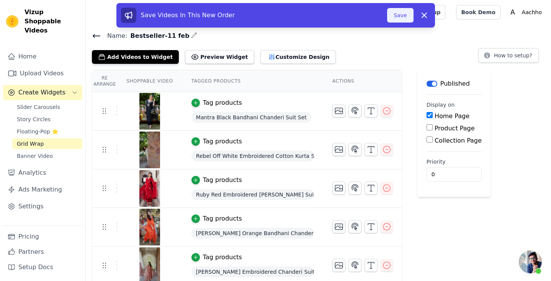
click at [396, 16] on button "Save" at bounding box center [400, 15] width 26 height 15
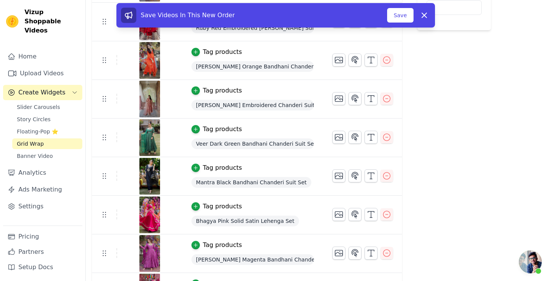
scroll to position [173, 0]
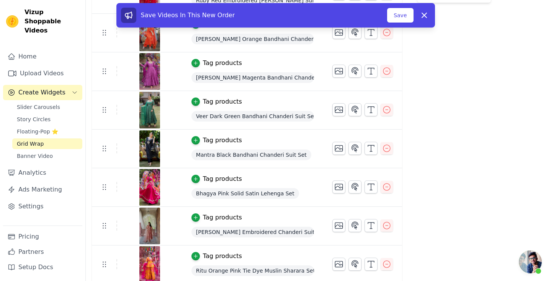
click at [201, 92] on td "Tag products Veer Dark Green Bandhani Chanderi Suit Set" at bounding box center [252, 110] width 141 height 39
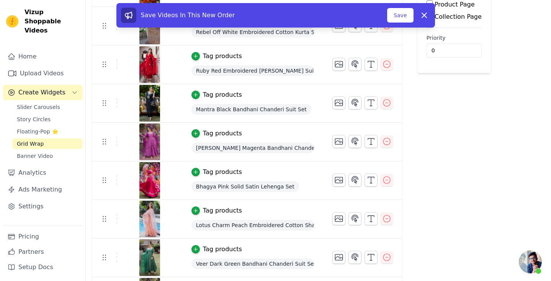
scroll to position [115, 0]
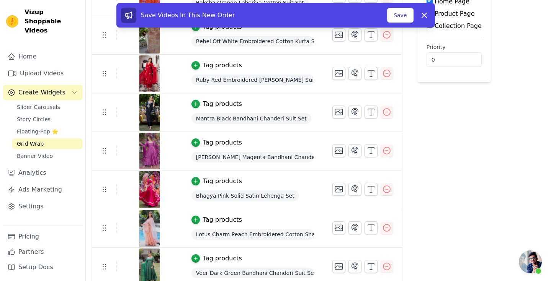
click at [144, 230] on img at bounding box center [149, 228] width 21 height 37
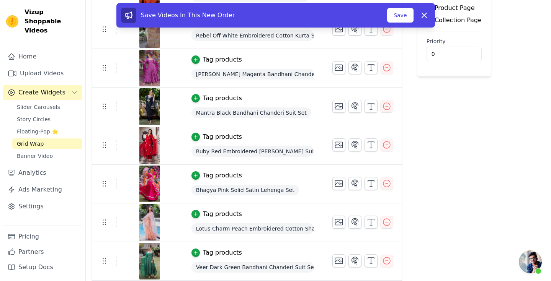
scroll to position [125, 0]
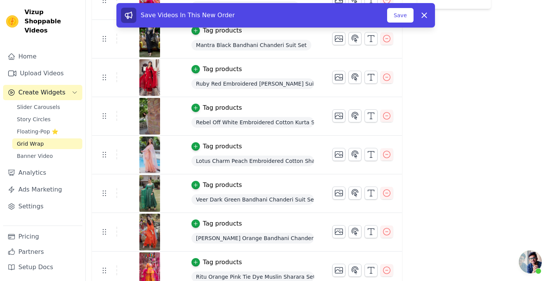
scroll to position [194, 0]
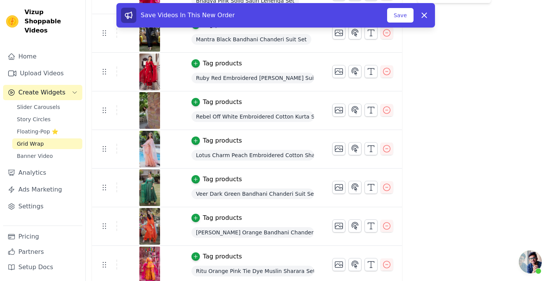
drag, startPoint x: 107, startPoint y: 267, endPoint x: 115, endPoint y: 58, distance: 209.6
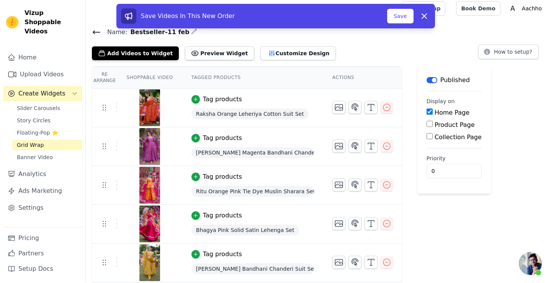
scroll to position [0, 0]
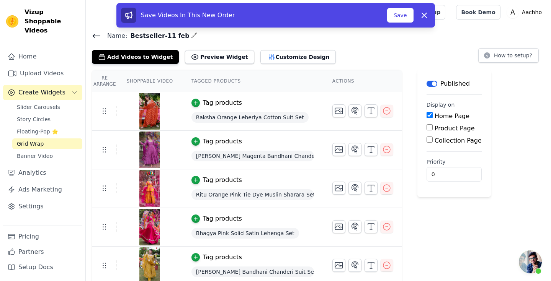
click at [191, 35] on icon "button" at bounding box center [194, 35] width 6 height 6
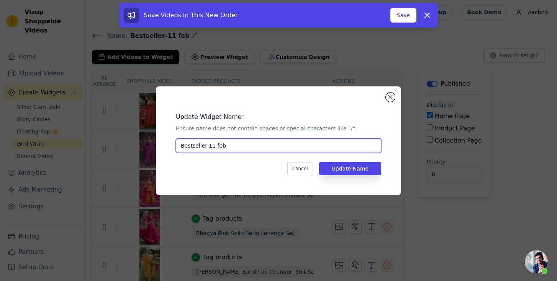
click at [268, 146] on input "Bestseller-11 feb" at bounding box center [278, 146] width 205 height 15
type input "Bestsellers and new arrivals [DATE]"
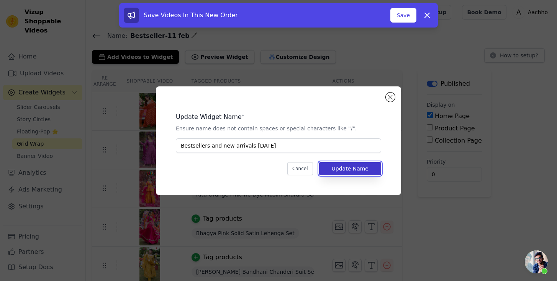
click at [337, 172] on button "Update Name" at bounding box center [350, 168] width 62 height 13
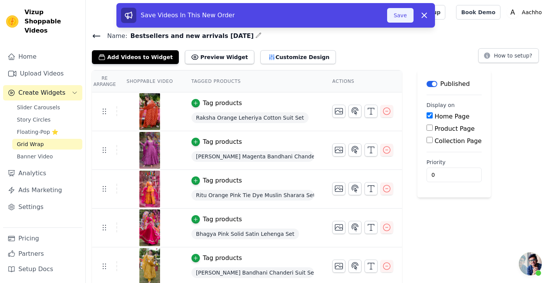
click at [393, 13] on button "Save" at bounding box center [400, 15] width 26 height 15
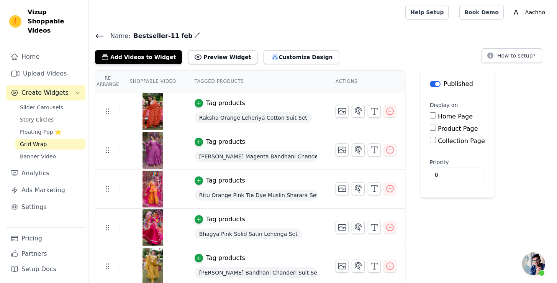
scroll to position [296, 0]
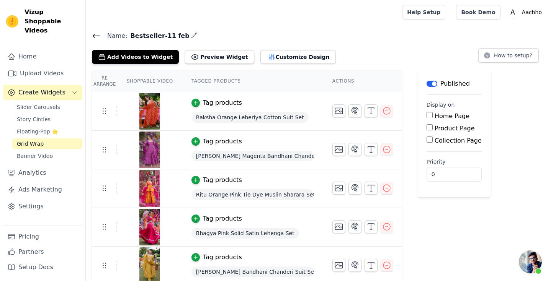
click at [98, 34] on icon at bounding box center [96, 35] width 9 height 9
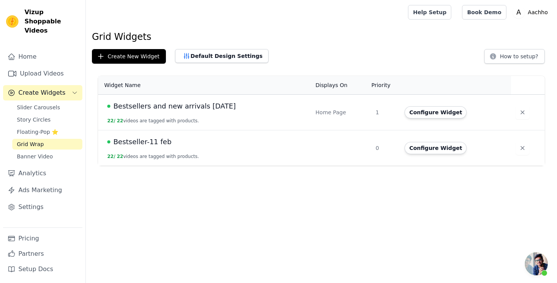
scroll to position [296, 0]
click at [315, 50] on div "Create New Widget Default Design Settings How to setup?" at bounding box center [321, 56] width 459 height 15
click at [310, 51] on div "Create New Widget Default Design Settings How to setup?" at bounding box center [321, 56] width 459 height 15
